Goal: Find specific page/section: Find specific page/section

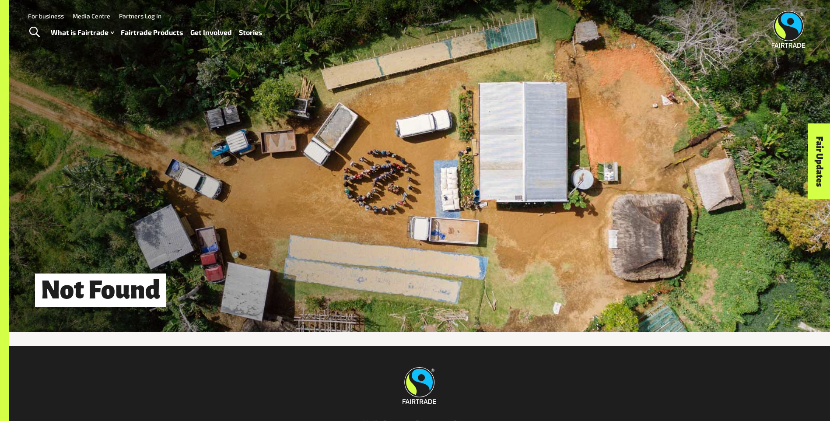
click at [154, 207] on div "Not Found" at bounding box center [419, 166] width 821 height 332
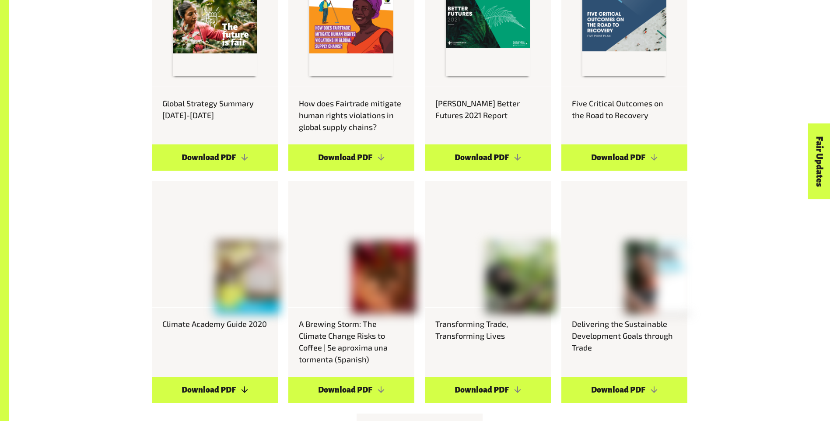
scroll to position [1050, 0]
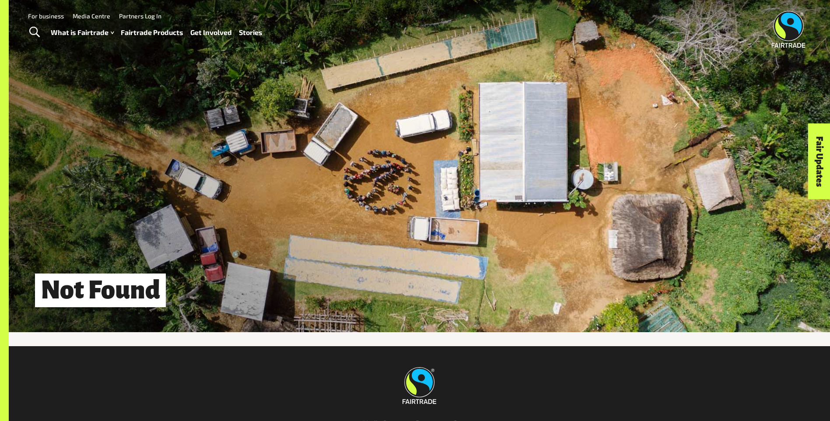
click at [793, 31] on img at bounding box center [789, 29] width 34 height 37
